Goal: Task Accomplishment & Management: Use online tool/utility

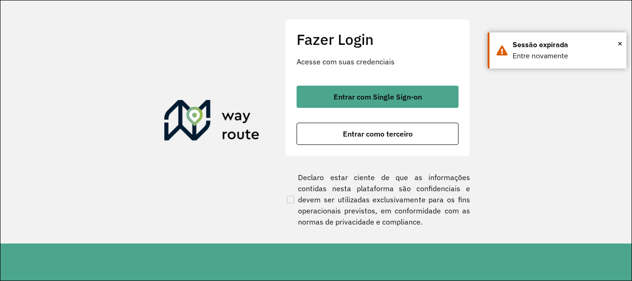
scroll to position [648, 0]
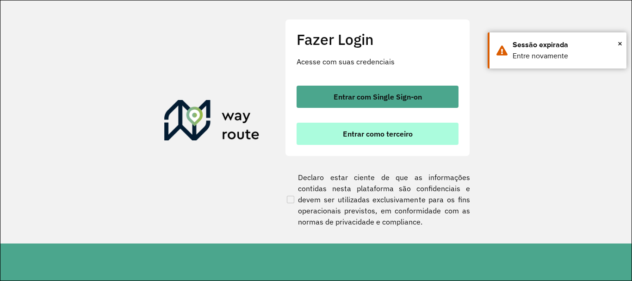
click at [353, 136] on span "Entrar como terceiro" at bounding box center [378, 133] width 70 height 7
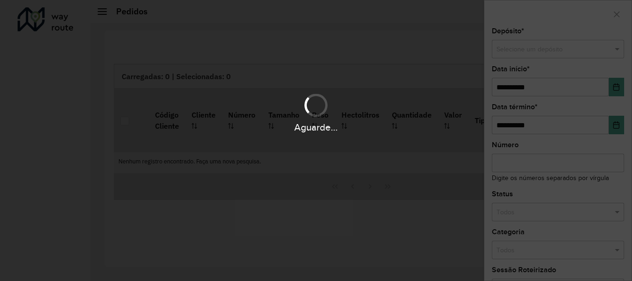
scroll to position [648, 0]
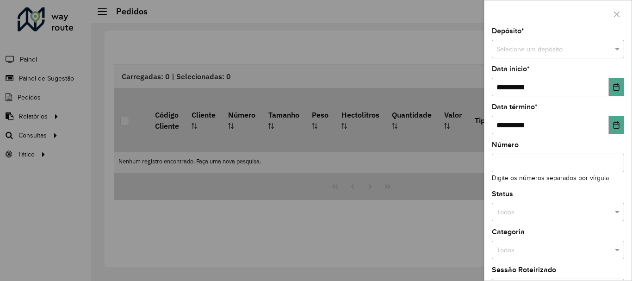
click at [29, 134] on div at bounding box center [316, 140] width 632 height 281
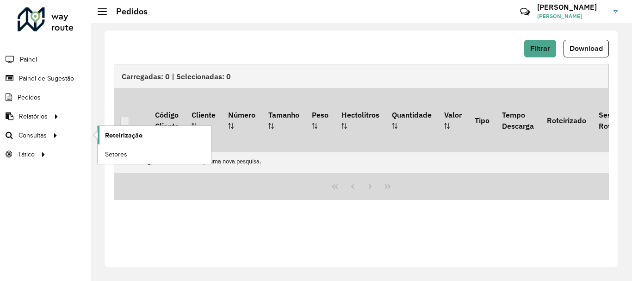
click at [137, 133] on span "Roteirização" at bounding box center [123, 135] width 37 height 10
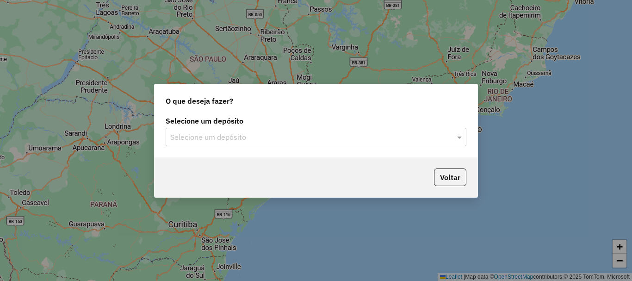
scroll to position [648, 0]
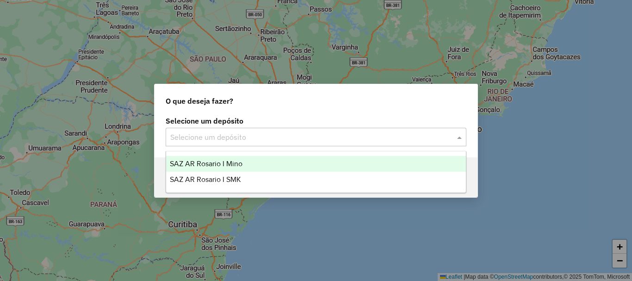
click at [458, 136] on span at bounding box center [461, 136] width 12 height 11
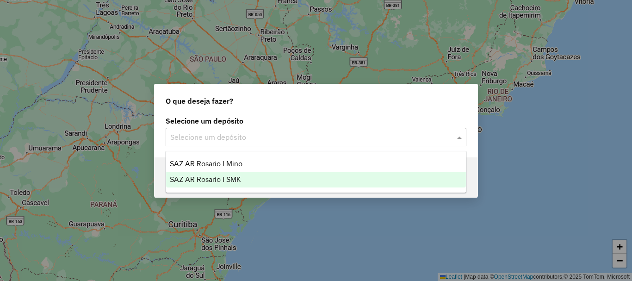
click at [207, 177] on span "SAZ AR Rosario I SMK" at bounding box center [205, 179] width 71 height 8
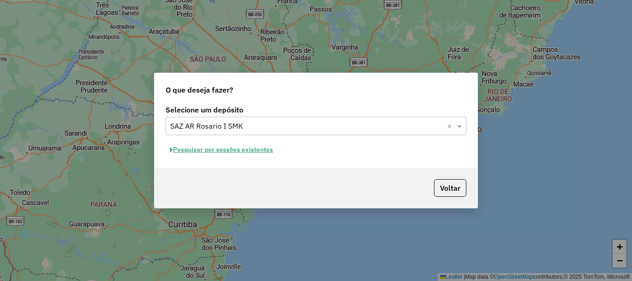
click at [200, 148] on button "Pesquisar por sessões existentes" at bounding box center [221, 149] width 111 height 14
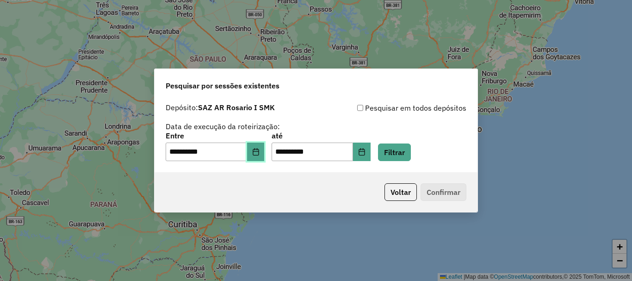
click at [259, 154] on icon "Choose Date" at bounding box center [255, 151] width 7 height 7
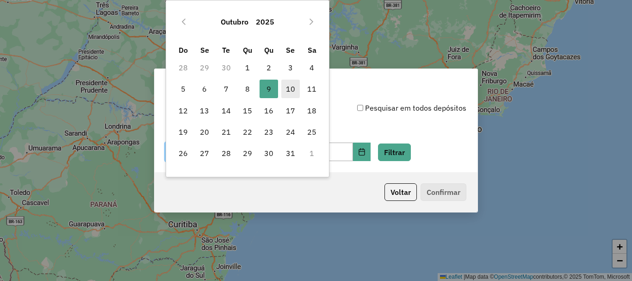
click at [292, 90] on span "10" at bounding box center [290, 89] width 18 height 18
type input "**********"
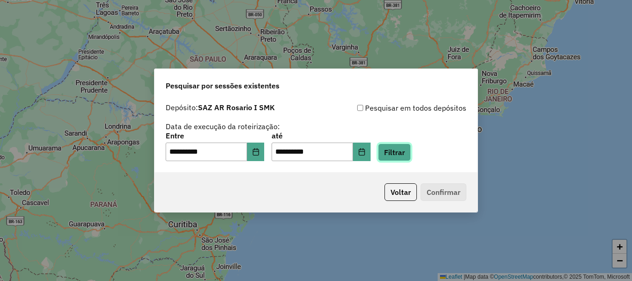
click at [409, 152] on button "Filtrar" at bounding box center [394, 152] width 33 height 18
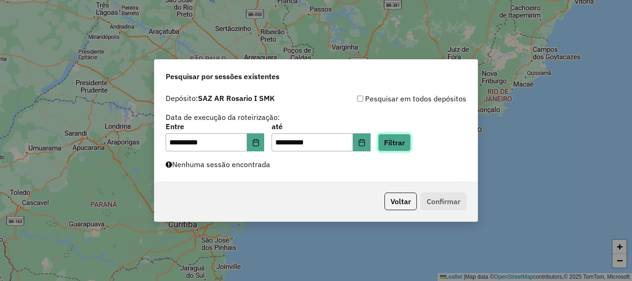
click at [403, 144] on button "Filtrar" at bounding box center [394, 143] width 33 height 18
click at [410, 141] on button "Filtrar" at bounding box center [394, 143] width 33 height 18
click at [405, 146] on button "Filtrar" at bounding box center [394, 143] width 33 height 18
click at [411, 139] on button "Filtrar" at bounding box center [394, 143] width 33 height 18
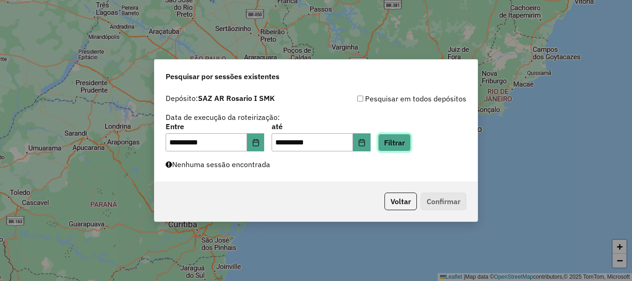
click at [410, 147] on button "Filtrar" at bounding box center [394, 143] width 33 height 18
click at [400, 145] on button "Filtrar" at bounding box center [394, 143] width 33 height 18
click at [403, 145] on button "Filtrar" at bounding box center [394, 143] width 33 height 18
click at [411, 140] on button "Filtrar" at bounding box center [394, 143] width 33 height 18
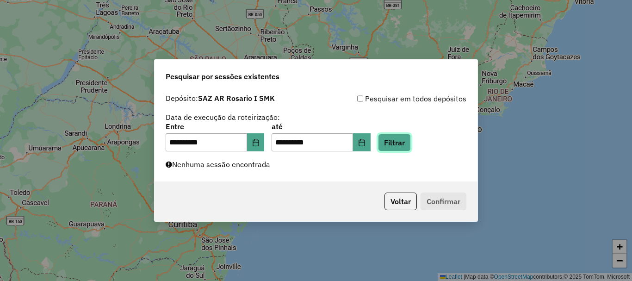
click at [411, 140] on button "Filtrar" at bounding box center [394, 143] width 33 height 18
click at [397, 142] on button "Filtrar" at bounding box center [394, 143] width 33 height 18
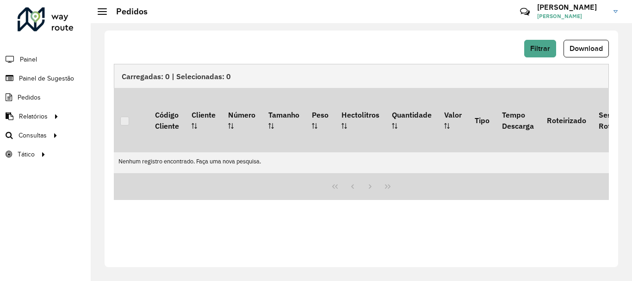
scroll to position [648, 0]
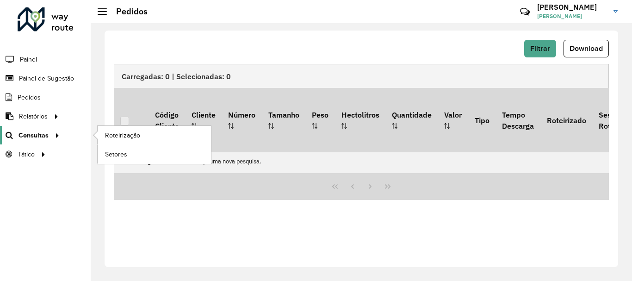
click at [37, 134] on span "Consultas" at bounding box center [33, 135] width 30 height 10
click at [116, 132] on span "Roteirização" at bounding box center [123, 135] width 37 height 10
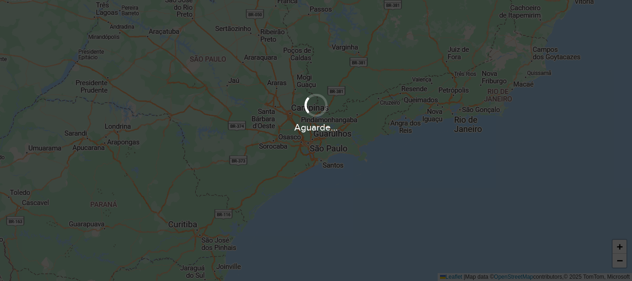
scroll to position [648, 0]
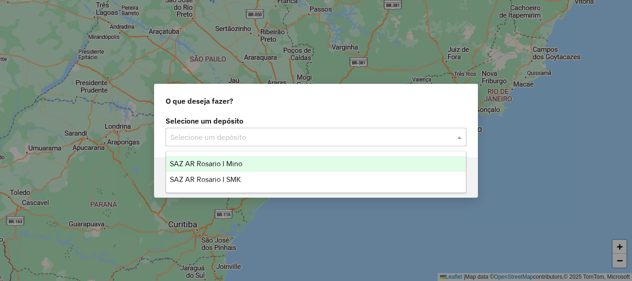
click at [458, 135] on span at bounding box center [461, 136] width 12 height 11
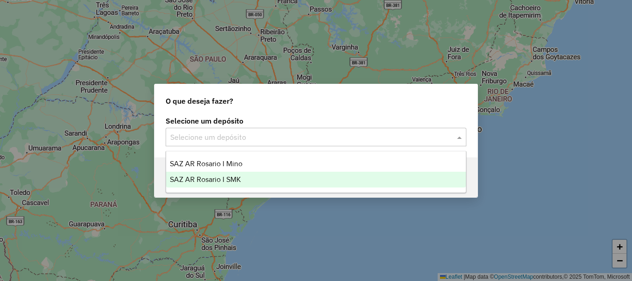
click at [230, 179] on span "SAZ AR Rosario I SMK" at bounding box center [205, 179] width 71 height 8
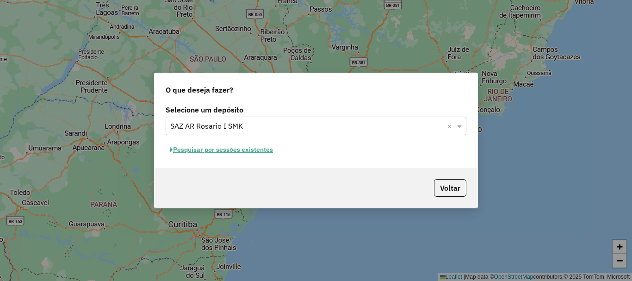
click at [202, 147] on button "Pesquisar por sessões existentes" at bounding box center [221, 149] width 111 height 14
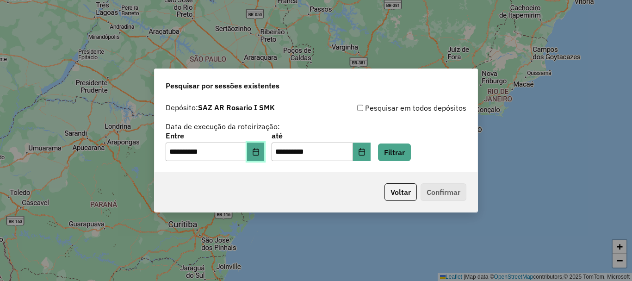
click at [259, 154] on icon "Choose Date" at bounding box center [255, 151] width 7 height 7
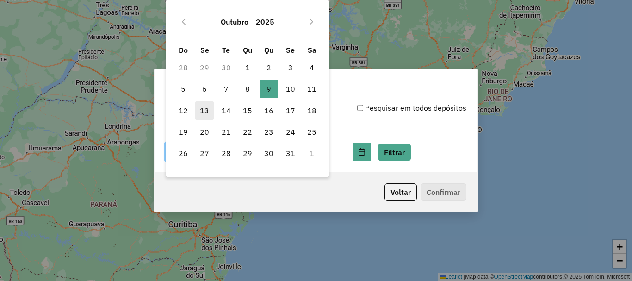
click at [205, 111] on span "13" at bounding box center [204, 110] width 18 height 18
type input "**********"
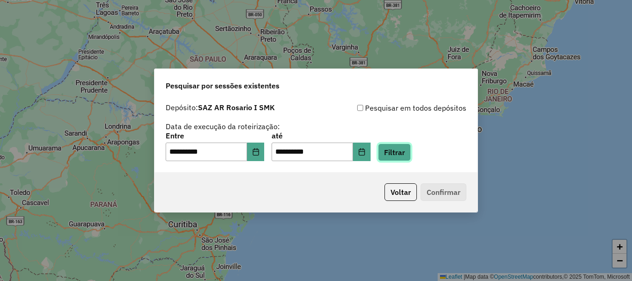
click at [411, 155] on button "Filtrar" at bounding box center [394, 152] width 33 height 18
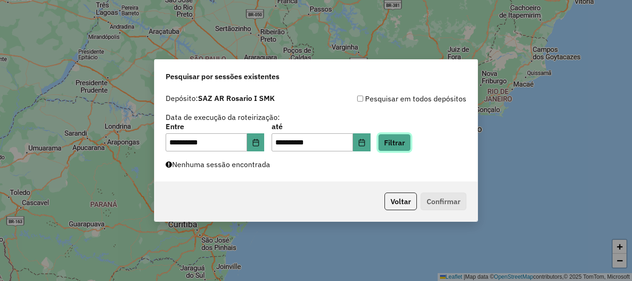
click at [409, 142] on button "Filtrar" at bounding box center [394, 143] width 33 height 18
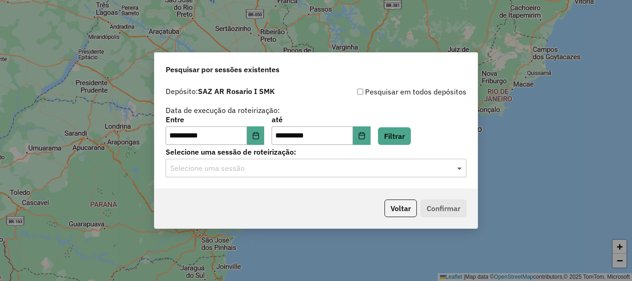
click at [459, 166] on span at bounding box center [461, 167] width 12 height 11
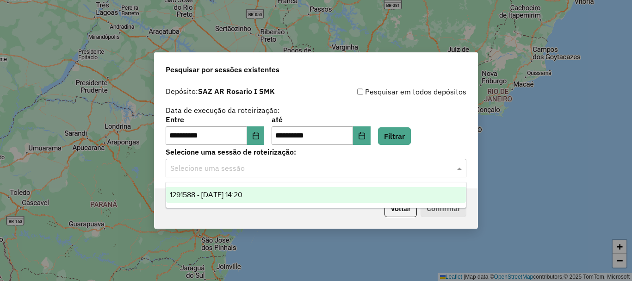
click at [213, 191] on span "1291588 - 13/10/2025 14:20" at bounding box center [206, 195] width 73 height 8
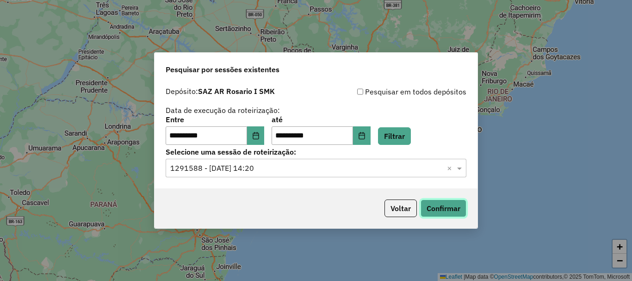
click at [451, 209] on button "Confirmar" at bounding box center [443, 208] width 46 height 18
click at [436, 208] on button "Confirmar" at bounding box center [443, 208] width 46 height 18
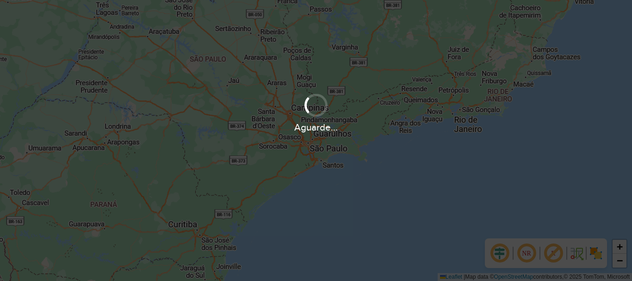
scroll to position [648, 0]
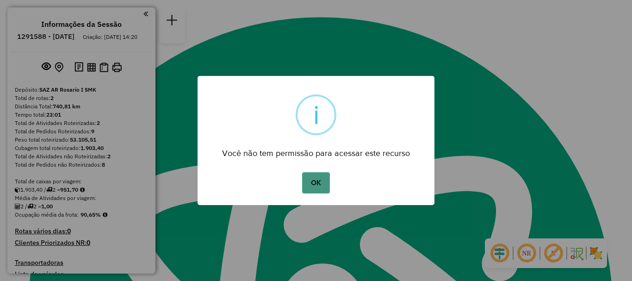
click at [313, 182] on button "OK" at bounding box center [315, 182] width 27 height 21
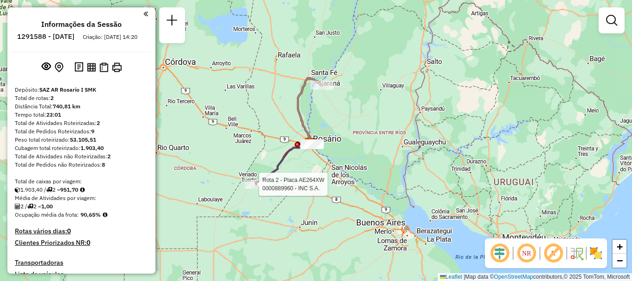
select select "**********"
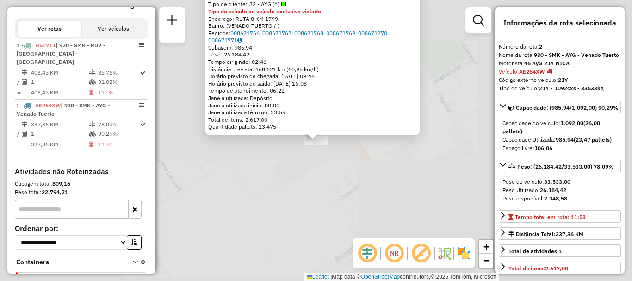
scroll to position [317, 0]
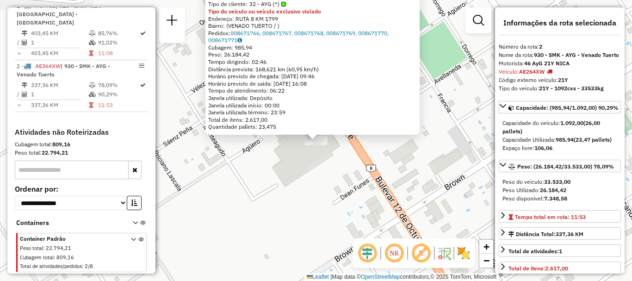
click at [297, 174] on div "0000889960 - INC S.A. Tipo de cliente: 32 - AYG (^) Tipo do veículo ou veículo …" at bounding box center [316, 140] width 632 height 281
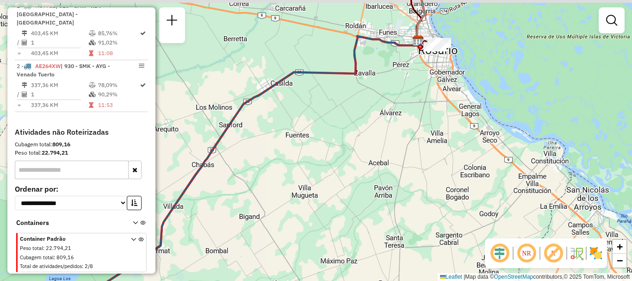
drag, startPoint x: 421, startPoint y: 55, endPoint x: 400, endPoint y: 105, distance: 54.3
click at [400, 105] on div "Janela de atendimento Grade de atendimento Capacidade Transportadoras Veículos …" at bounding box center [316, 140] width 632 height 281
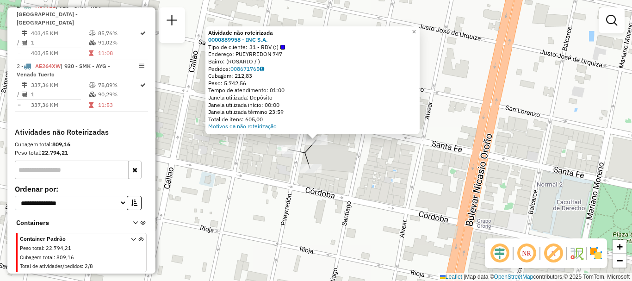
click at [345, 179] on div "Atividade não roteirizada 0000889958 - INC S.A. Tipo de cliente: 31 - RDV (:) E…" at bounding box center [316, 140] width 632 height 281
